Goal: Book appointment/travel/reservation

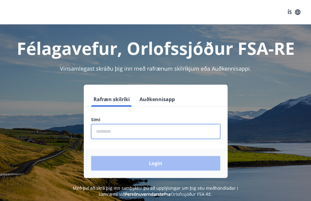
click at [103, 135] on input "phone" at bounding box center [155, 131] width 129 height 15
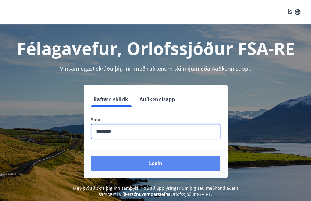
type input "********"
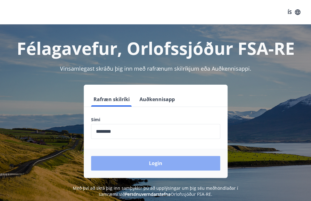
click at [163, 169] on button "Login" at bounding box center [155, 163] width 129 height 15
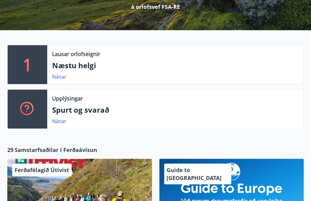
scroll to position [99, 0]
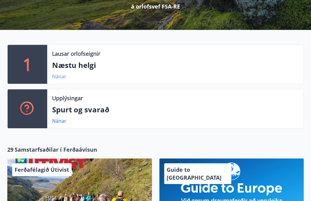
click at [60, 76] on link "Nánar" at bounding box center [59, 76] width 14 height 7
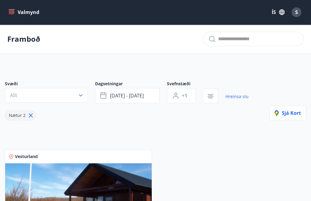
click at [28, 14] on button "Valmynd" at bounding box center [24, 12] width 34 height 11
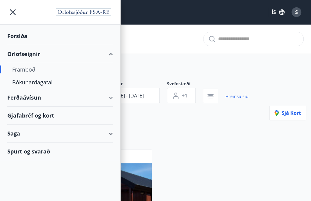
click at [27, 66] on div "Framboð" at bounding box center [60, 69] width 96 height 13
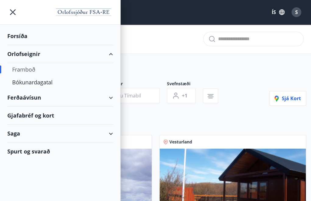
click at [27, 67] on div "Framboð" at bounding box center [60, 69] width 96 height 13
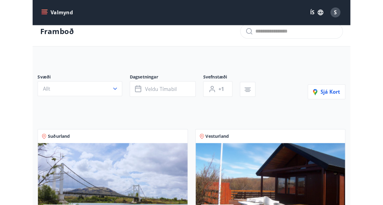
scroll to position [6, 0]
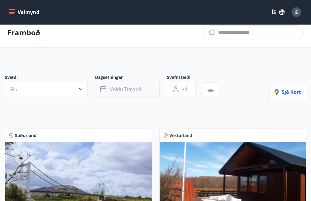
click at [118, 90] on span "Veldu tímabil" at bounding box center [125, 89] width 31 height 7
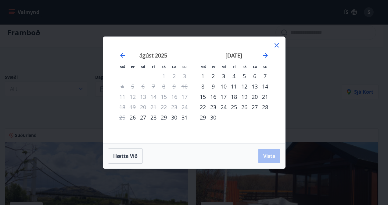
click at [269, 56] on div "september 2025" at bounding box center [233, 57] width 73 height 27
click at [264, 54] on icon "Move forward to switch to the next month." at bounding box center [264, 55] width 7 height 7
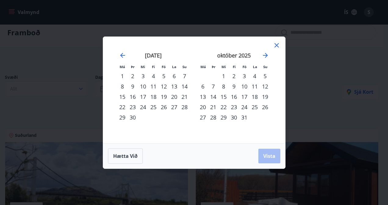
click at [204, 97] on div "13" at bounding box center [202, 97] width 10 height 10
click at [201, 117] on div "27" at bounding box center [202, 117] width 10 height 10
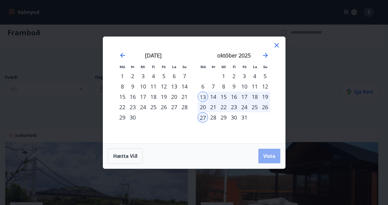
click at [265, 155] on span "Vista" at bounding box center [269, 156] width 12 height 7
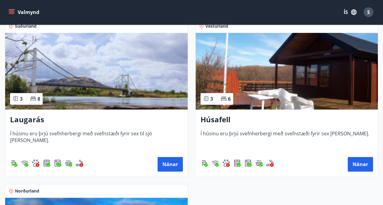
scroll to position [115, 0]
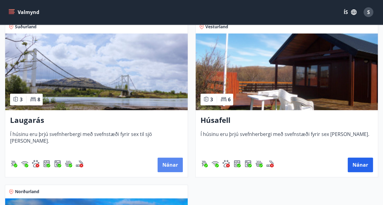
click at [171, 162] on button "Nánar" at bounding box center [170, 165] width 25 height 15
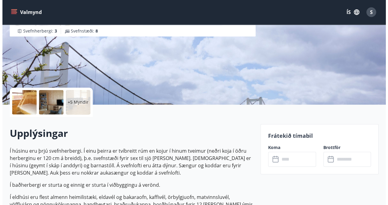
scroll to position [78, 0]
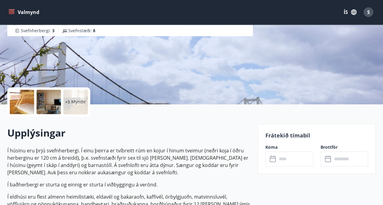
click at [37, 121] on div "Upplýsingar Í húsinu eru þrjú svefnherbergi. Í einu þeirra er tvíbreitt rúm en …" at bounding box center [128, 193] width 243 height 153
click at [21, 97] on div at bounding box center [22, 102] width 24 height 24
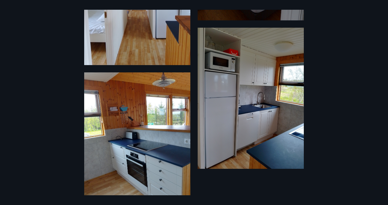
scroll to position [416, 0]
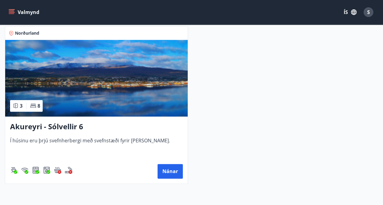
click at [132, 93] on img at bounding box center [96, 78] width 182 height 77
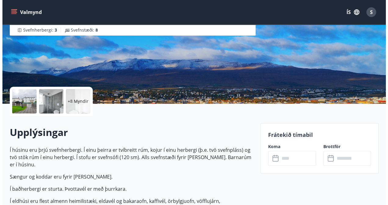
scroll to position [98, 0]
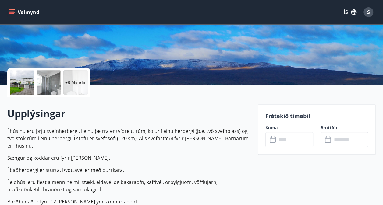
click at [16, 83] on div at bounding box center [22, 82] width 24 height 24
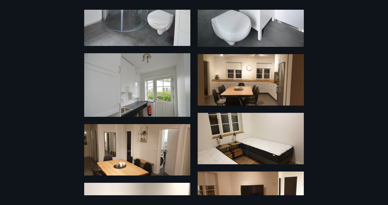
scroll to position [234, 0]
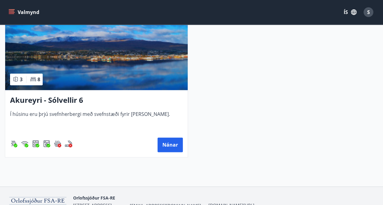
scroll to position [312, 0]
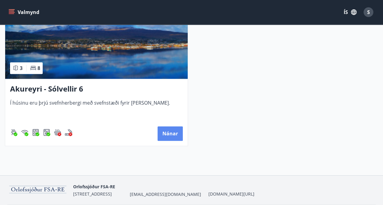
click at [168, 130] on button "Nánar" at bounding box center [170, 133] width 25 height 15
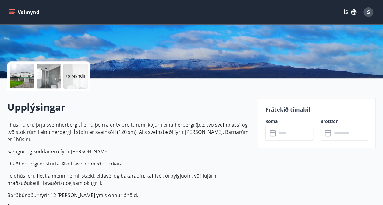
scroll to position [104, 0]
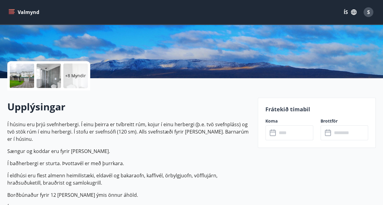
click at [282, 130] on input "text" at bounding box center [295, 133] width 36 height 15
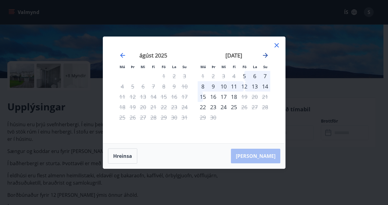
click at [264, 53] on icon "Move forward to switch to the next month." at bounding box center [264, 55] width 7 height 7
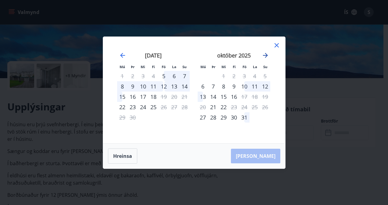
click at [267, 58] on icon "Move forward to switch to the next month." at bounding box center [264, 55] width 7 height 7
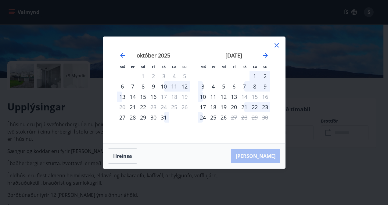
click at [69, 113] on div "Má Þr Mi Fi Fö La Su Má Þr Mi Fi Fö La Su september 2025 1 2 3 4 5 6 7 8 9 10 1…" at bounding box center [194, 102] width 388 height 205
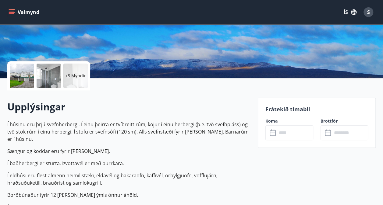
click at [30, 12] on button "Valmynd" at bounding box center [24, 12] width 34 height 11
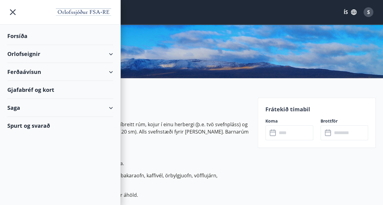
click at [32, 55] on div "Orlofseignir" at bounding box center [60, 54] width 106 height 18
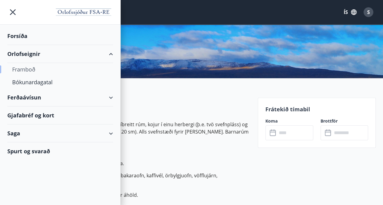
click at [29, 69] on div "Framboð" at bounding box center [60, 69] width 96 height 13
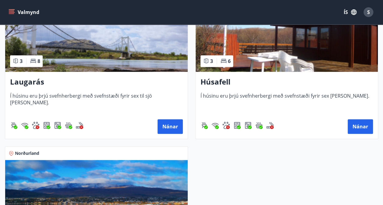
scroll to position [154, 0]
click at [315, 127] on button "Nánar" at bounding box center [360, 126] width 25 height 15
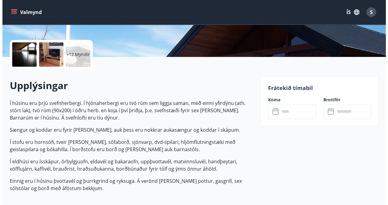
scroll to position [126, 0]
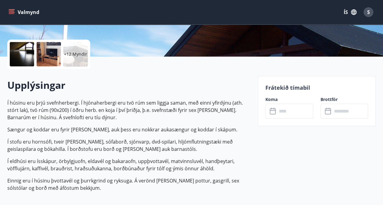
click at [278, 113] on input "text" at bounding box center [295, 111] width 36 height 15
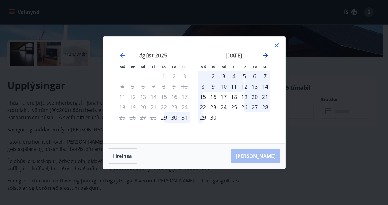
click at [264, 56] on icon "Move forward to switch to the next month." at bounding box center [264, 55] width 7 height 7
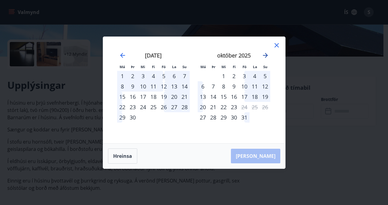
click at [264, 56] on icon "Move forward to switch to the next month." at bounding box center [264, 55] width 7 height 7
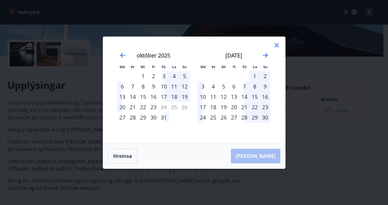
click at [239, 132] on div "nóvember 2025 1 2 3 4 5 6 7 8 9 10 11 12 13 14 15 16 17 18 19 20 21 22 23 24 25…" at bounding box center [233, 94] width 80 height 100
click at [275, 45] on icon at bounding box center [276, 45] width 7 height 7
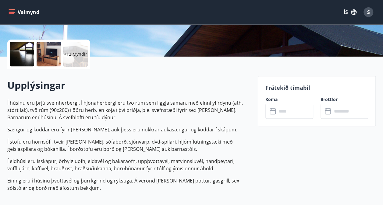
click at [25, 10] on button "Valmynd" at bounding box center [24, 12] width 34 height 11
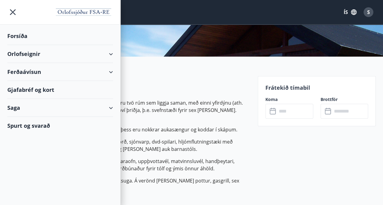
click at [168, 91] on h2 "Upplýsingar" at bounding box center [128, 85] width 243 height 13
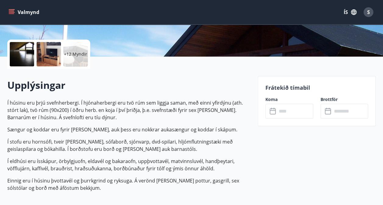
click at [26, 47] on div at bounding box center [22, 54] width 24 height 24
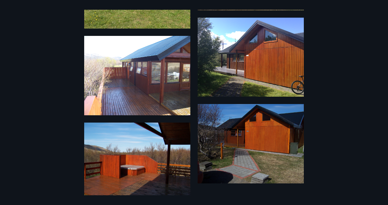
scroll to position [655, 0]
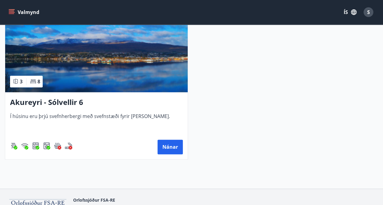
scroll to position [299, 0]
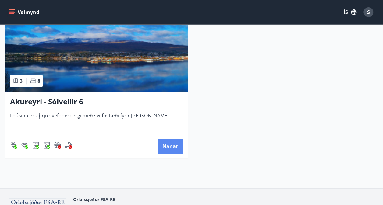
click at [169, 145] on button "Nánar" at bounding box center [170, 146] width 25 height 15
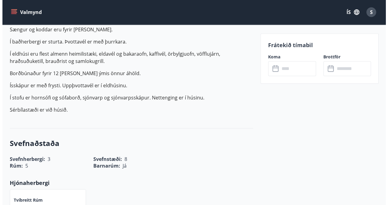
scroll to position [223, 0]
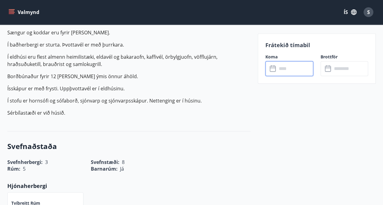
click at [285, 66] on input "text" at bounding box center [295, 68] width 36 height 15
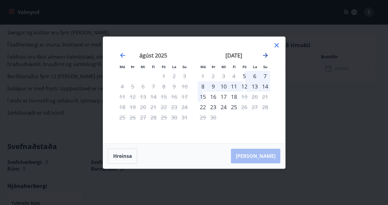
click at [264, 55] on icon "Move forward to switch to the next month." at bounding box center [265, 55] width 5 height 5
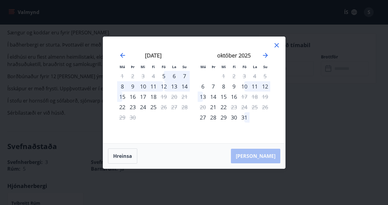
click at [244, 86] on div "10" at bounding box center [244, 86] width 10 height 10
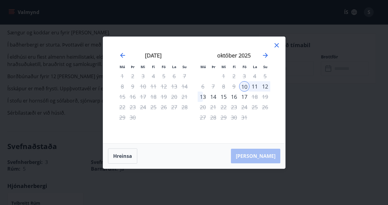
click at [202, 97] on div "13" at bounding box center [202, 97] width 10 height 10
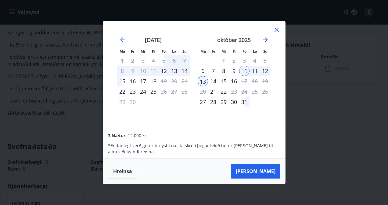
click at [266, 40] on icon "Move forward to switch to the next month." at bounding box center [265, 39] width 5 height 5
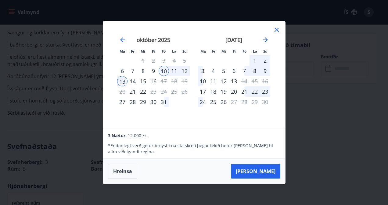
click at [266, 40] on icon "Move forward to switch to the next month." at bounding box center [265, 39] width 5 height 5
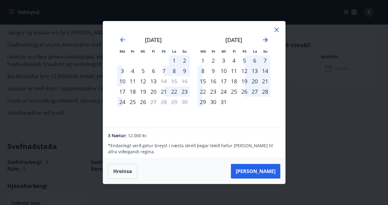
click at [266, 38] on icon "Move forward to switch to the next month." at bounding box center [264, 39] width 7 height 7
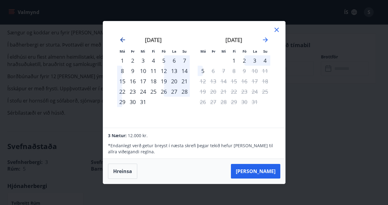
click at [122, 41] on icon "Move backward to switch to the previous month." at bounding box center [122, 39] width 7 height 7
